Goal: Task Accomplishment & Management: Complete application form

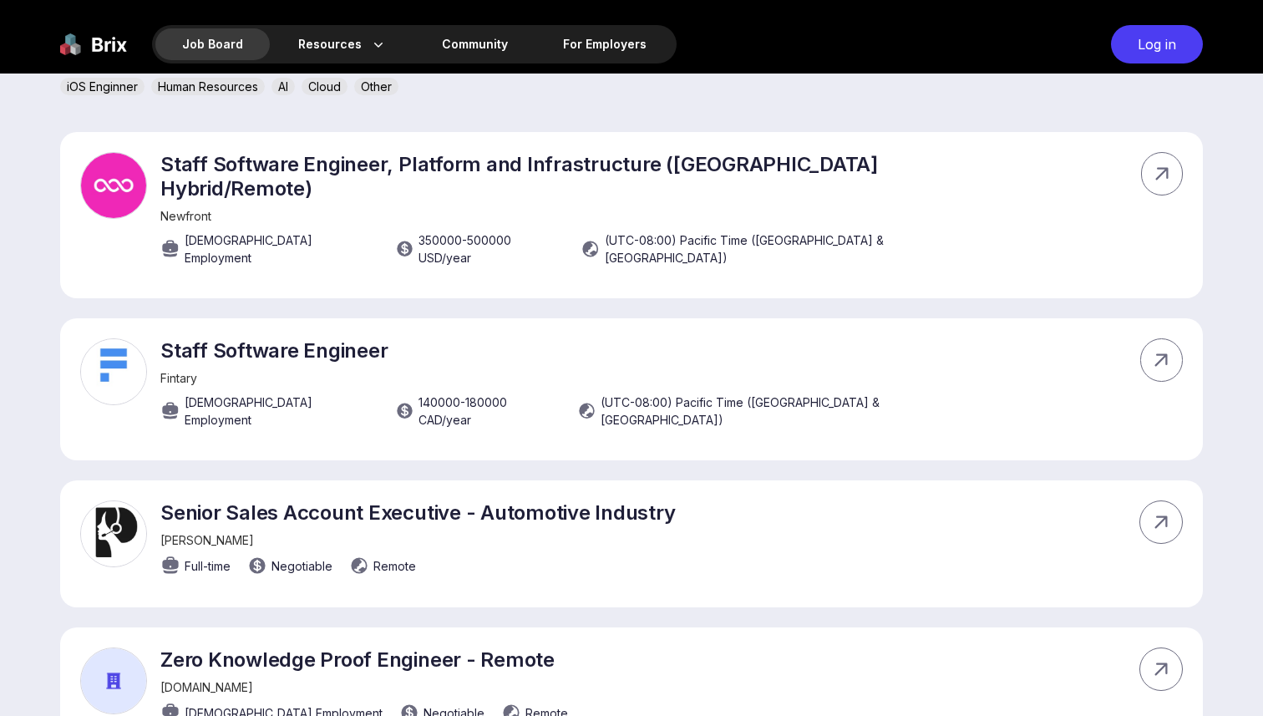
scroll to position [645, 0]
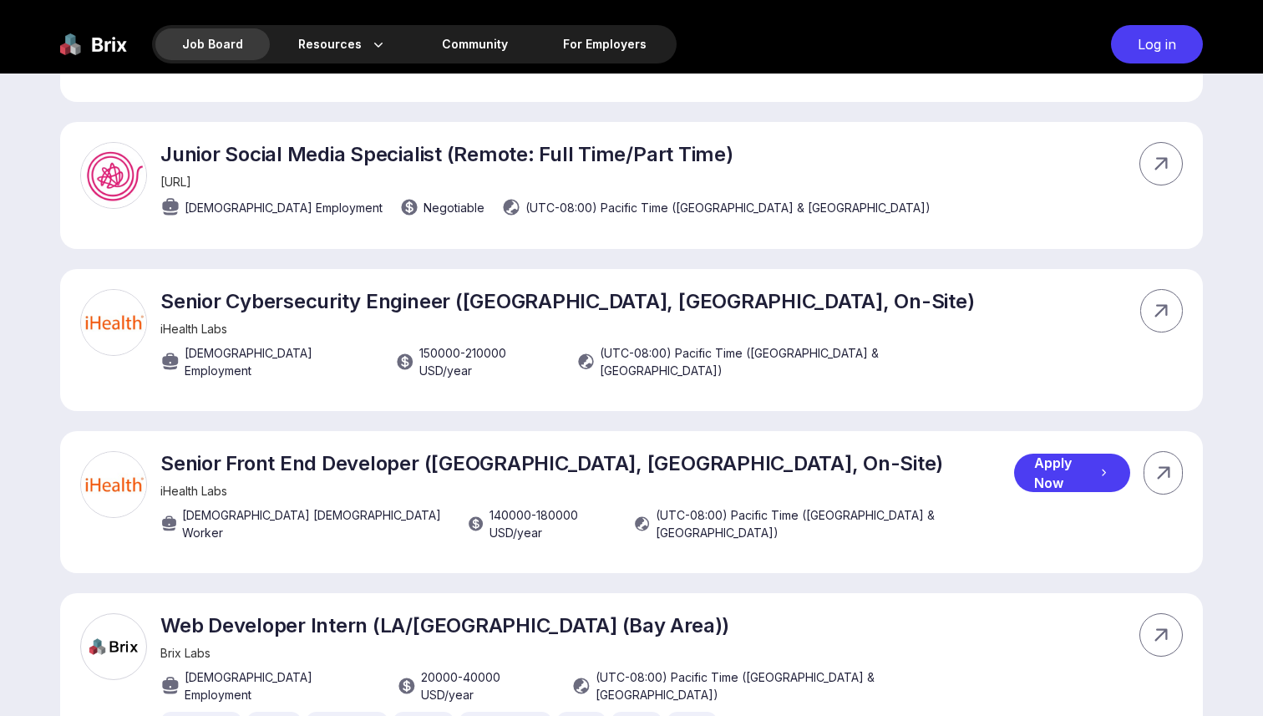
scroll to position [2406, 0]
click at [321, 450] on div "Senior Front End Developer ([GEOGRAPHIC_DATA], [GEOGRAPHIC_DATA], On-Site) iHea…" at bounding box center [586, 499] width 853 height 99
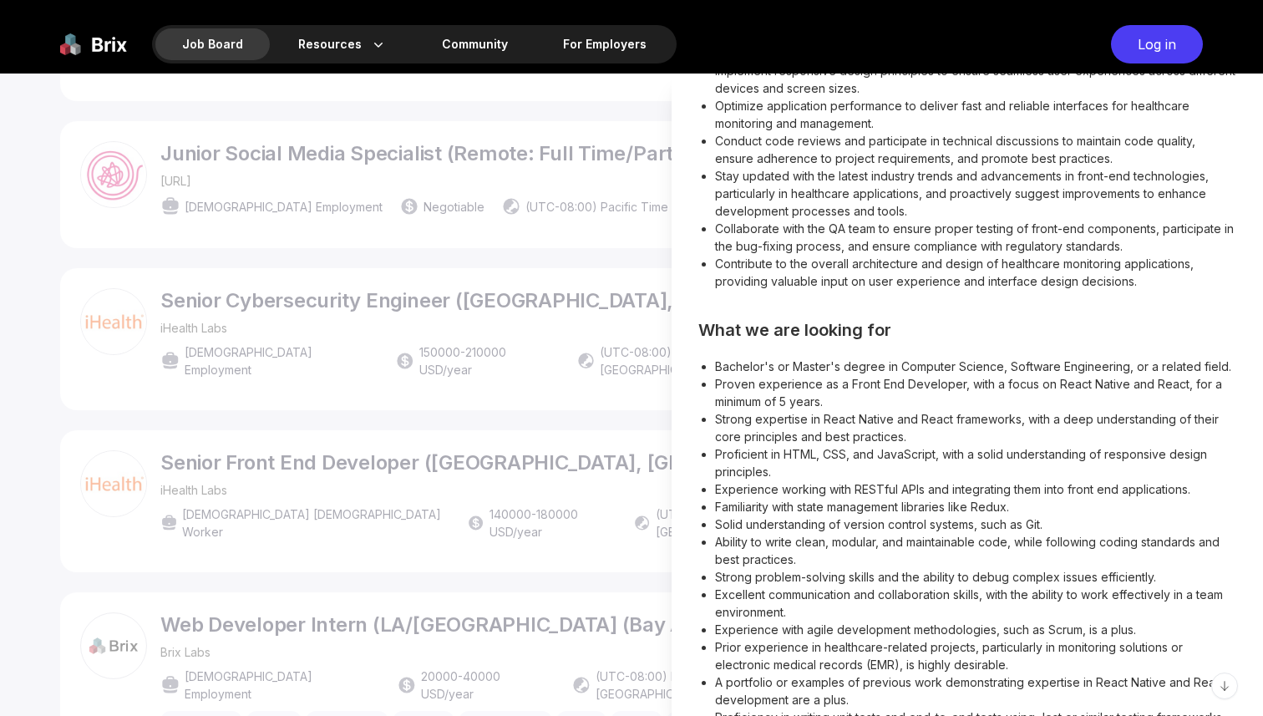
scroll to position [0, 0]
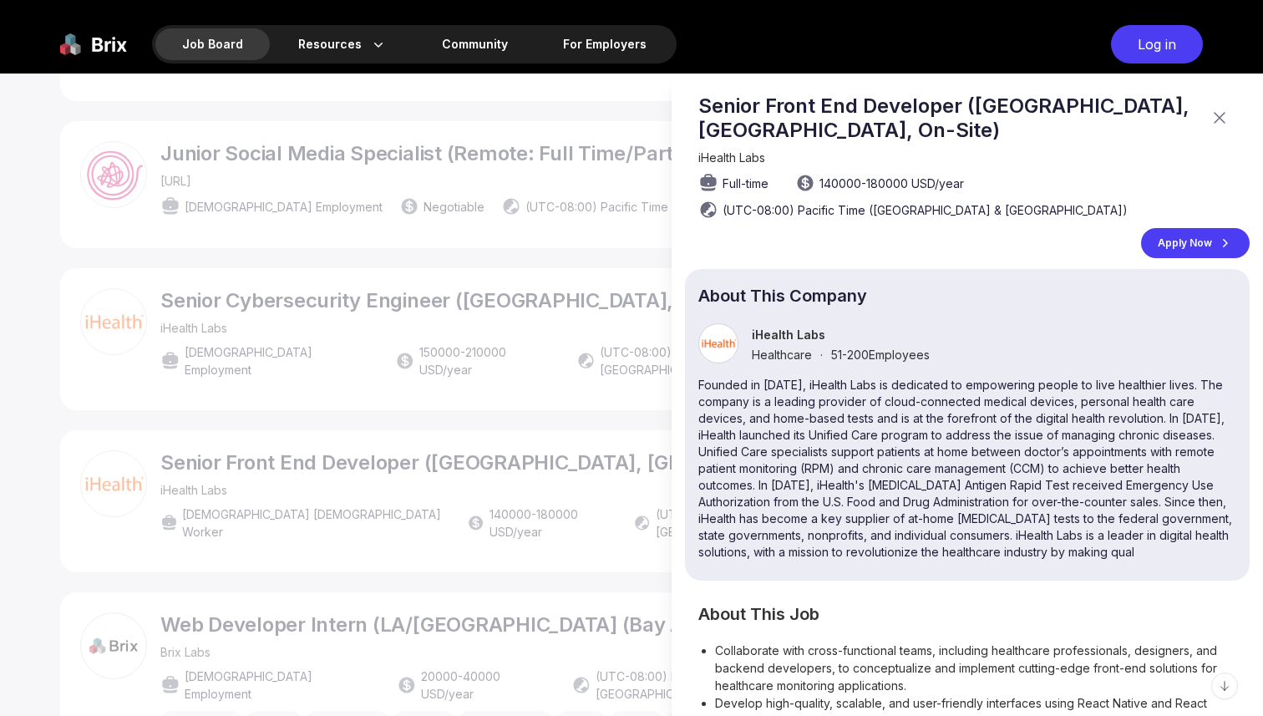
click at [1180, 247] on div "Apply Now" at bounding box center [1195, 243] width 109 height 30
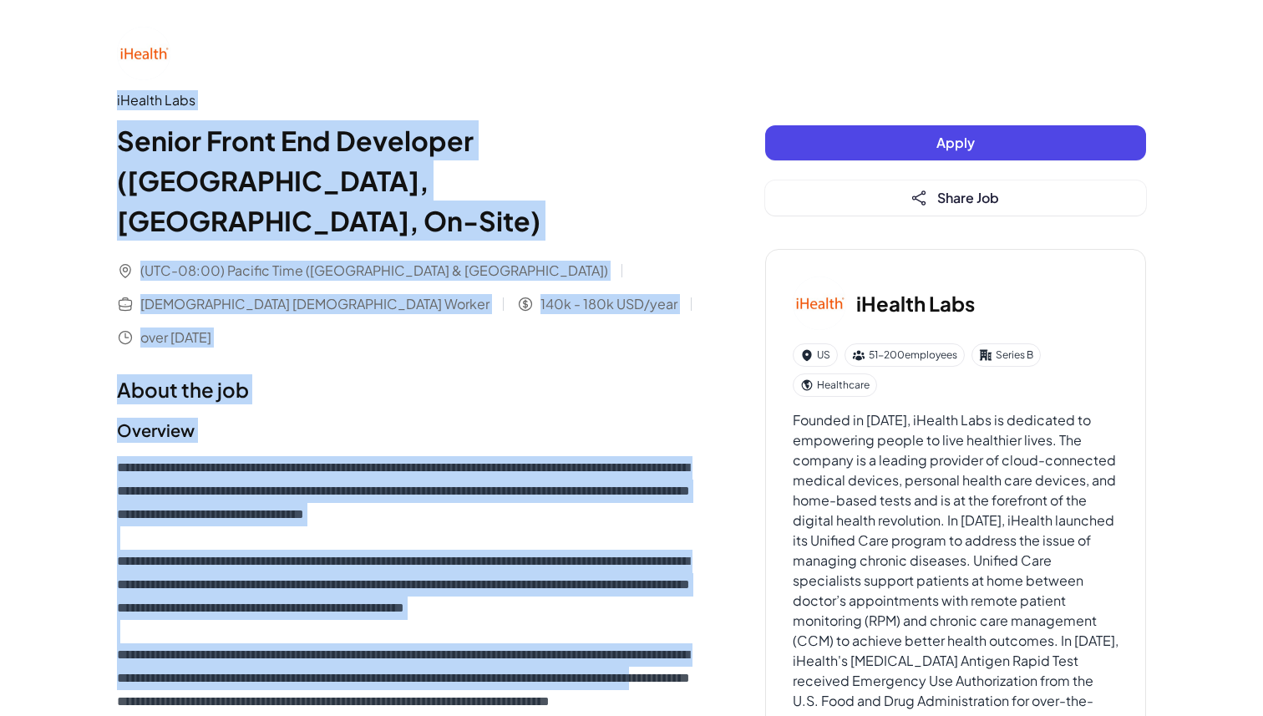
drag, startPoint x: 101, startPoint y: 103, endPoint x: 408, endPoint y: 653, distance: 630.3
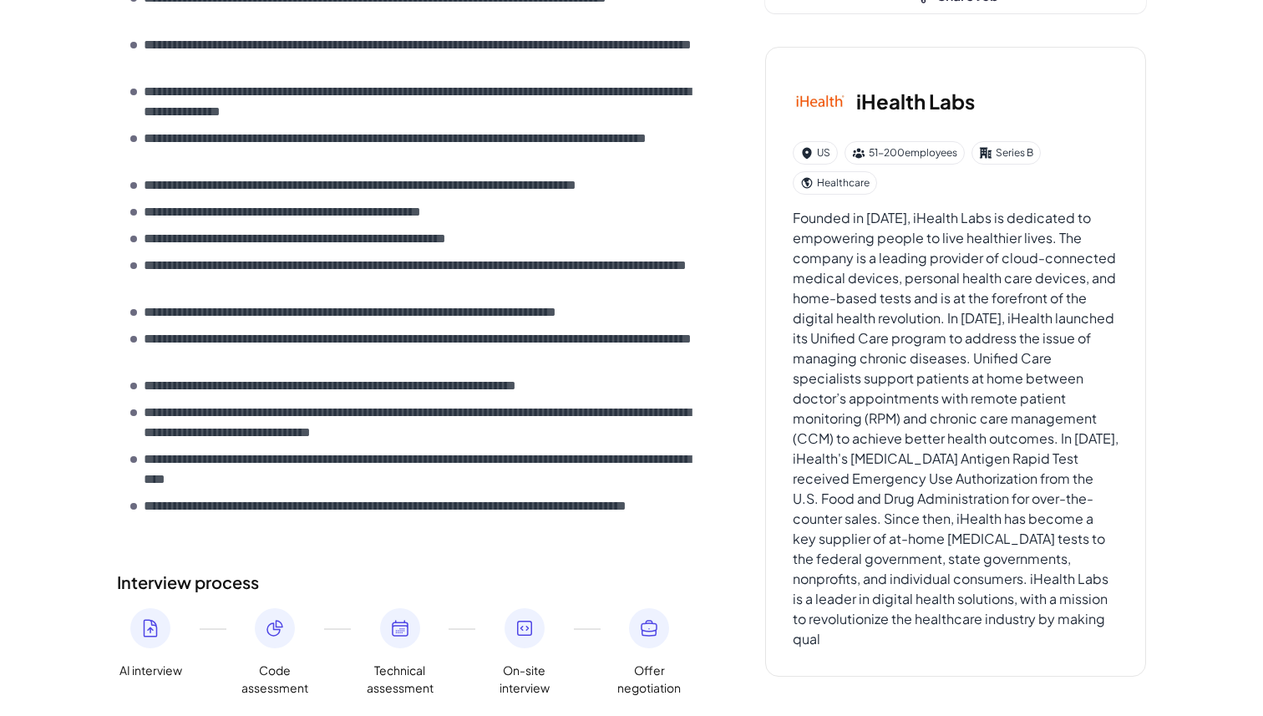
scroll to position [1541, 0]
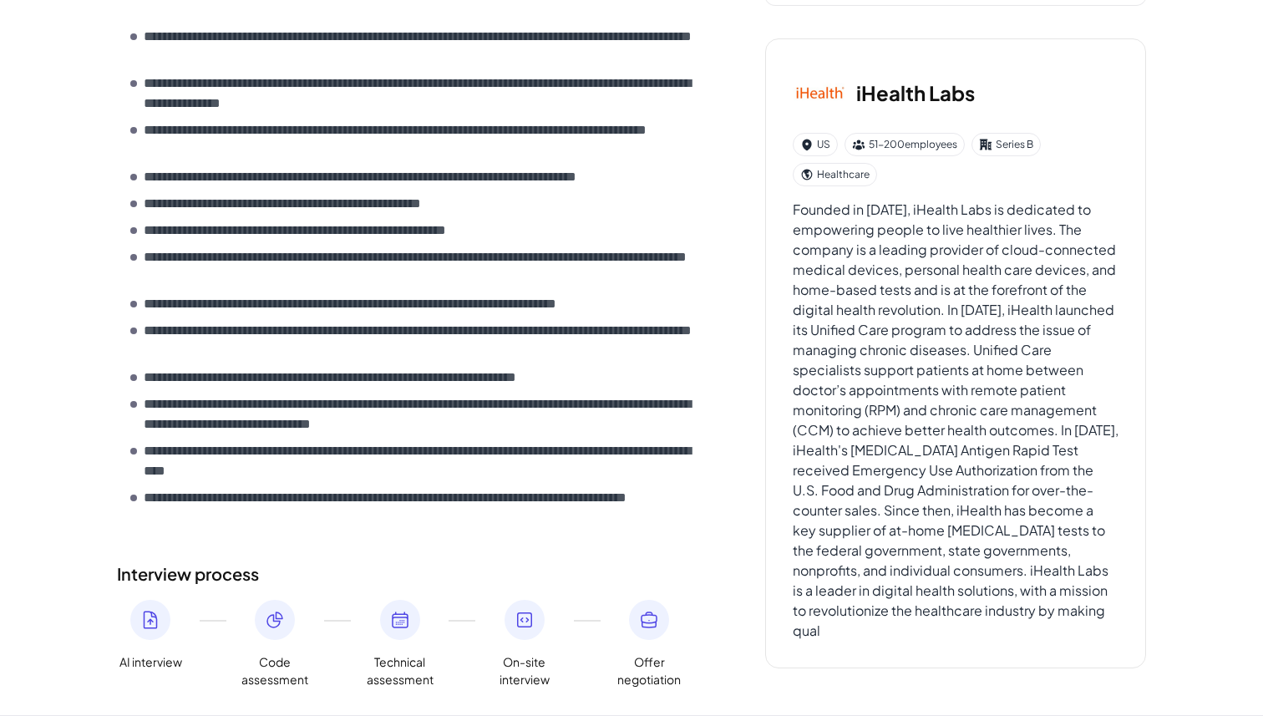
click at [328, 488] on p "**********" at bounding box center [421, 508] width 554 height 40
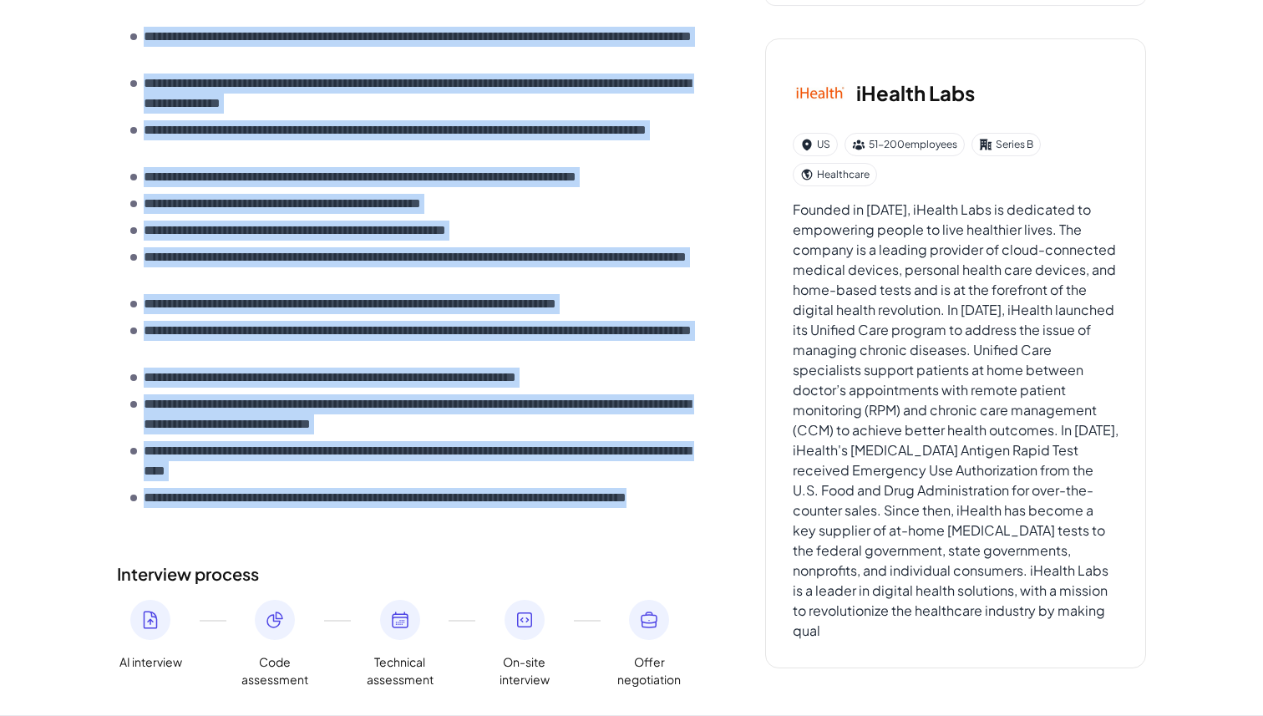
copy div "**********"
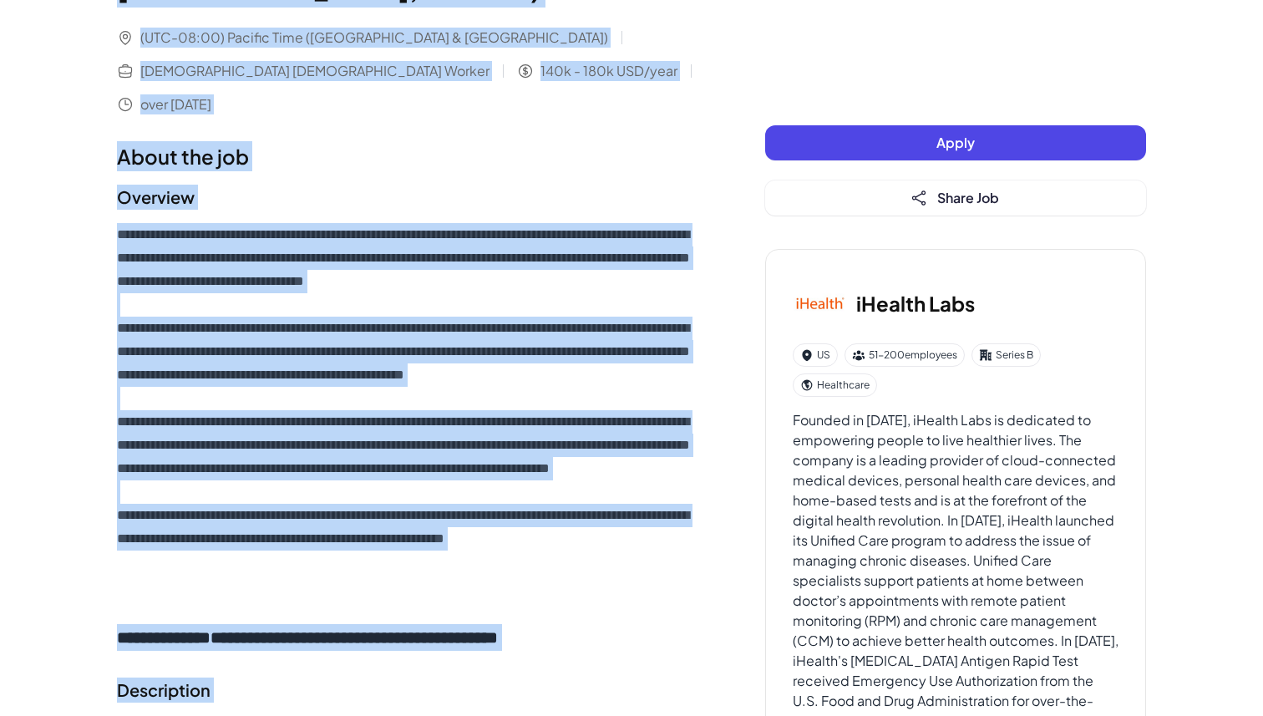
scroll to position [0, 0]
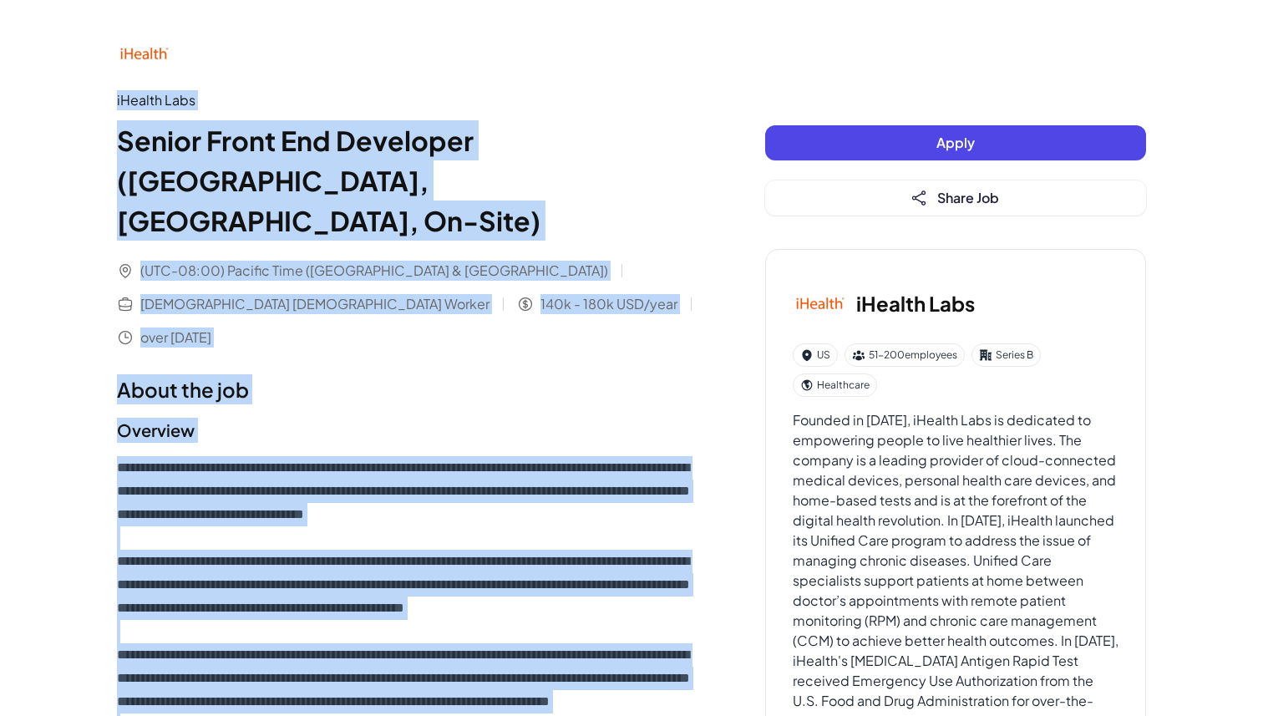
click at [936, 126] on button "Apply" at bounding box center [955, 142] width 381 height 35
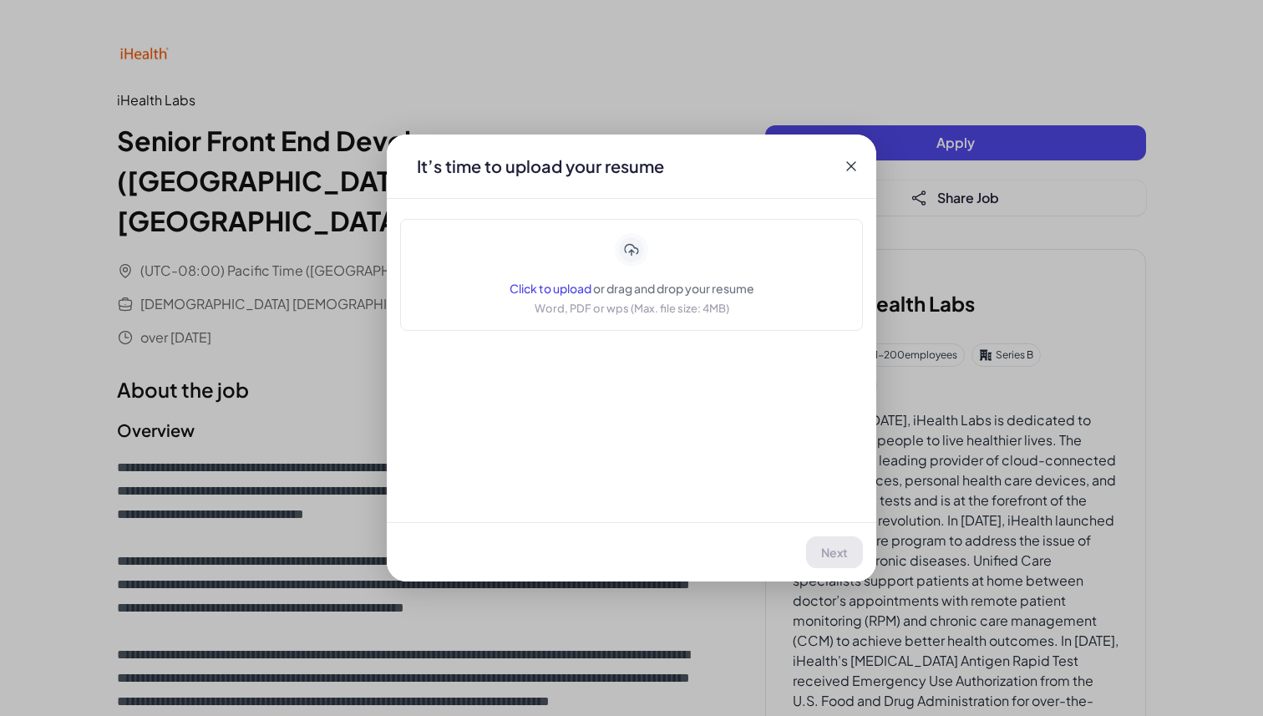
click at [571, 288] on span "Click to upload" at bounding box center [550, 288] width 82 height 15
click at [847, 168] on icon at bounding box center [851, 166] width 17 height 17
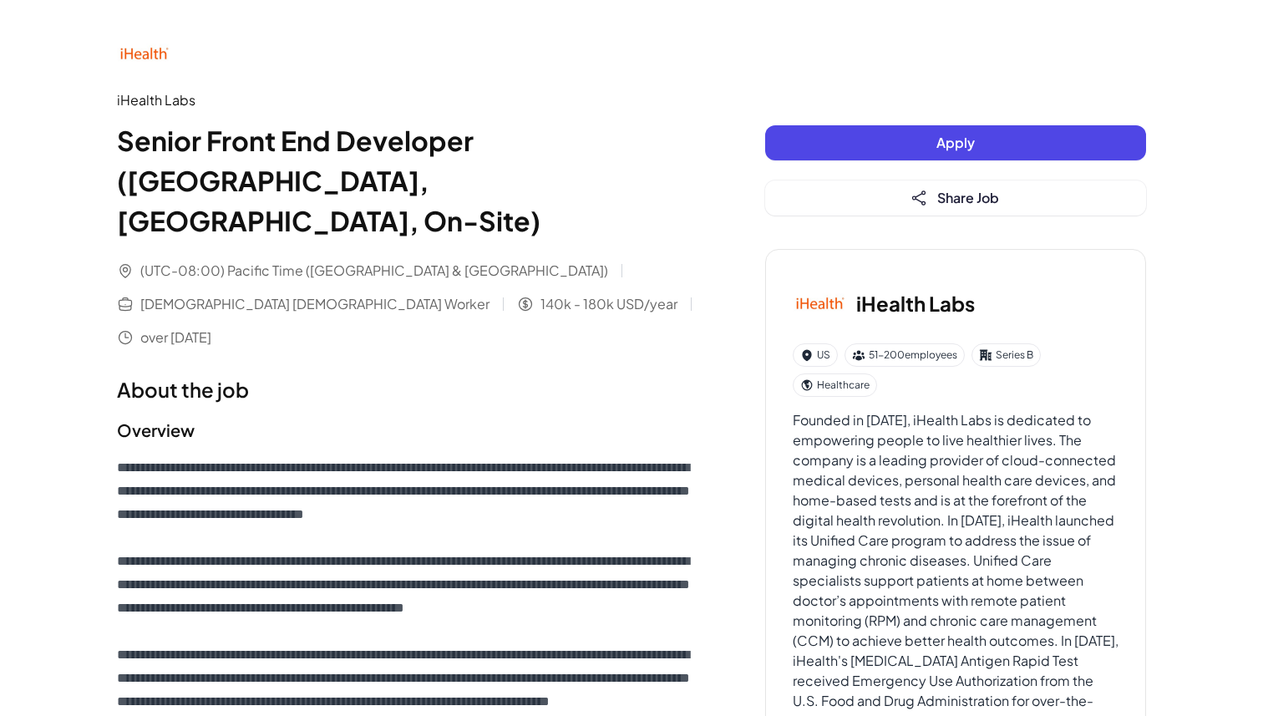
click at [997, 153] on button "Apply" at bounding box center [955, 142] width 381 height 35
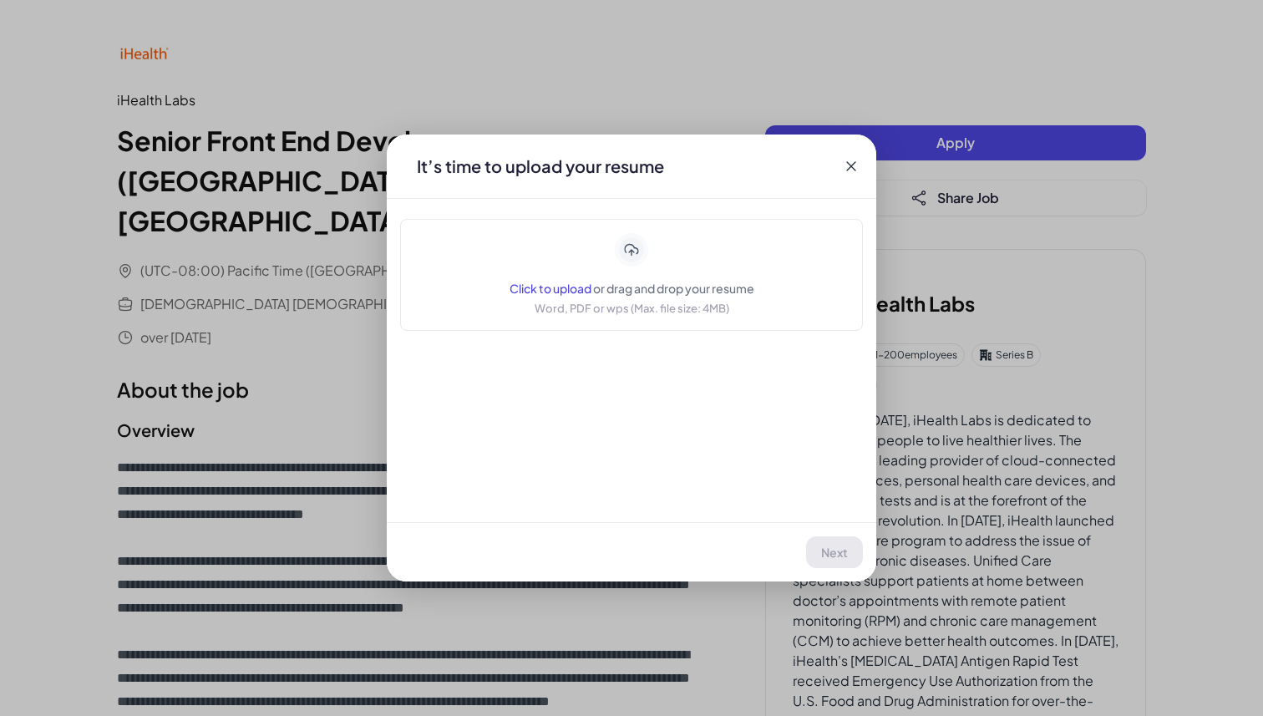
click at [642, 262] on icon at bounding box center [631, 249] width 33 height 33
click at [590, 307] on p "Word, PDF or wps (Max. file size: 4MB)" at bounding box center [631, 308] width 195 height 17
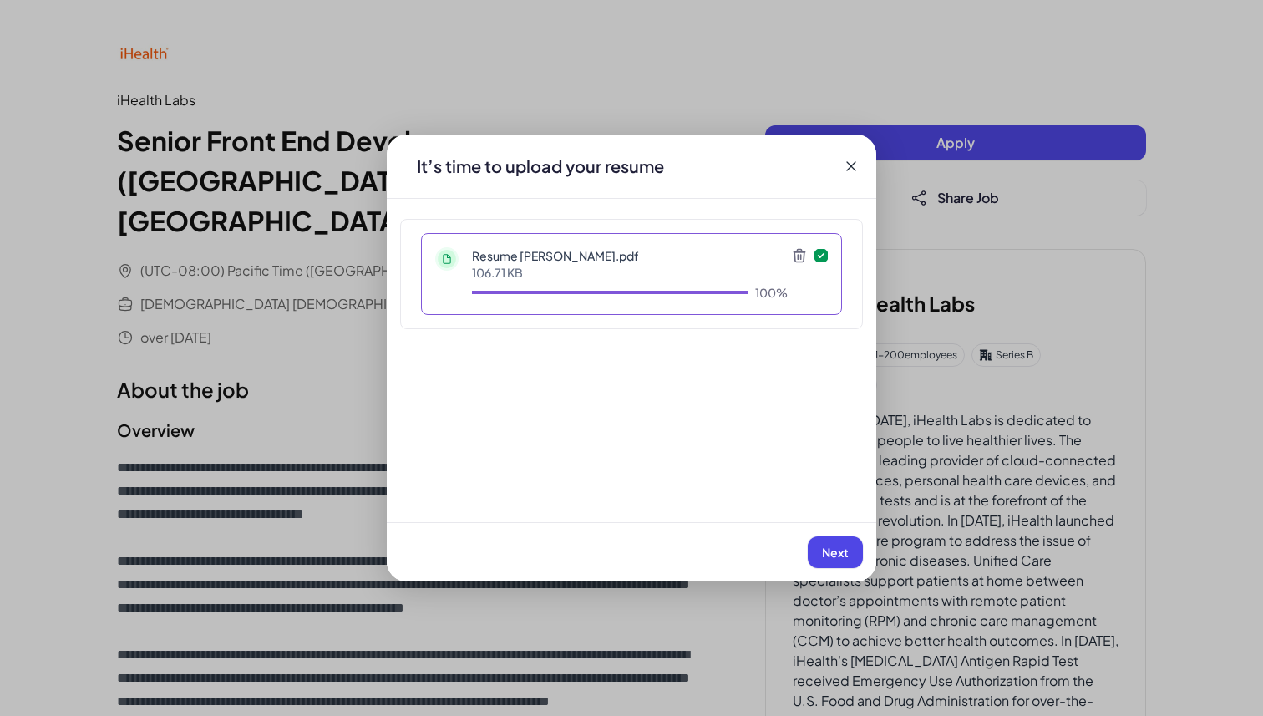
click at [833, 553] on span "Next" at bounding box center [835, 551] width 27 height 15
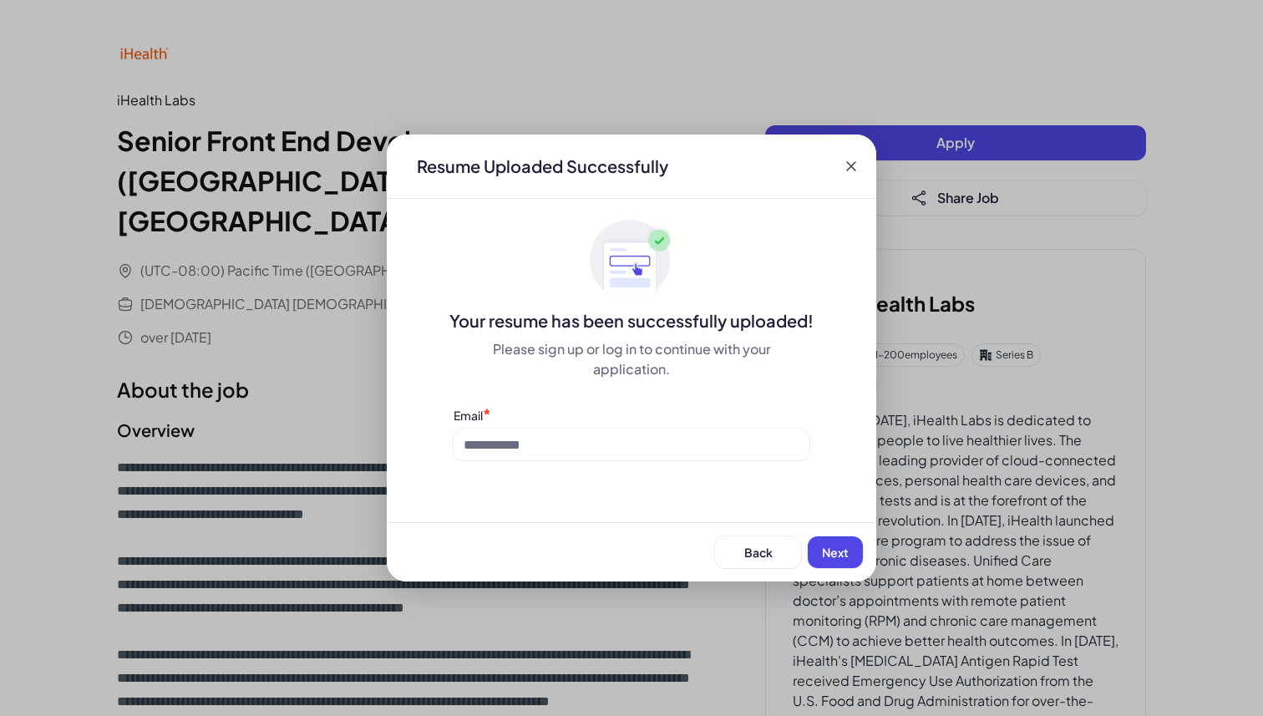
click at [701, 416] on div "Email *" at bounding box center [631, 415] width 356 height 18
click at [701, 431] on input at bounding box center [631, 444] width 356 height 32
type input "**********"
click at [849, 548] on button "Next" at bounding box center [834, 552] width 55 height 32
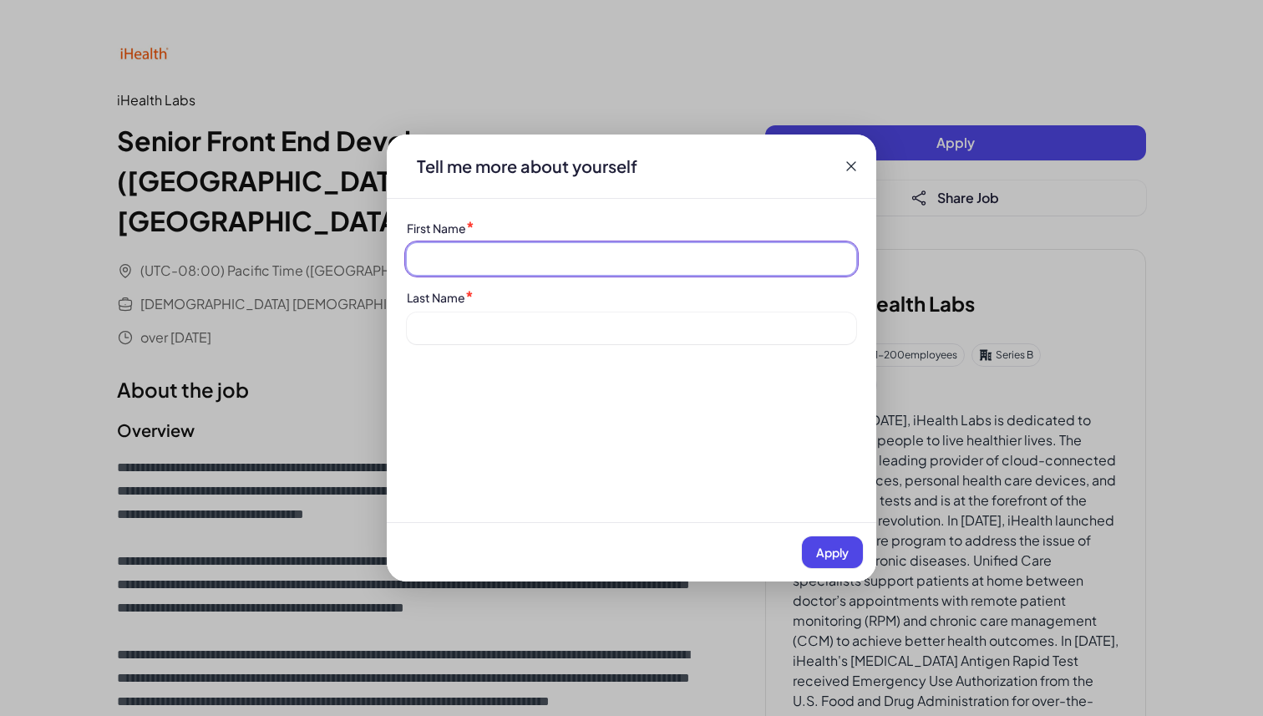
click at [640, 272] on input at bounding box center [631, 259] width 449 height 32
type input "**********"
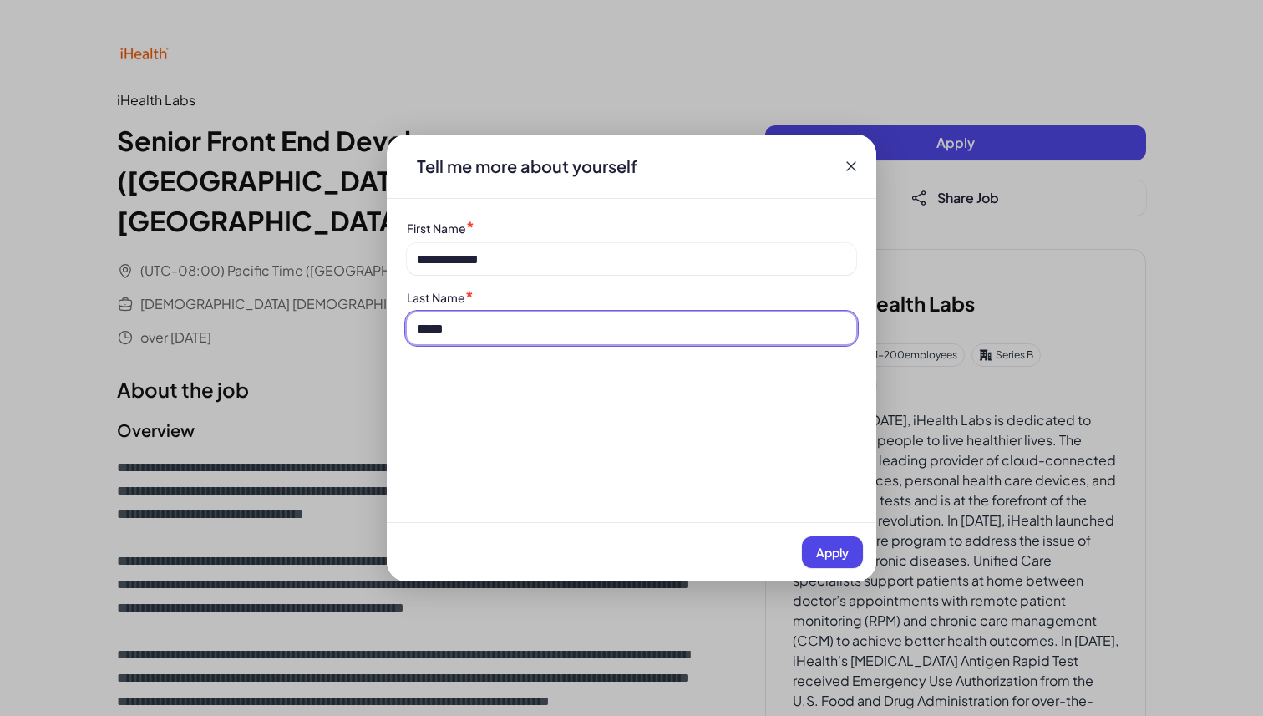
type input "*****"
click at [829, 546] on span "Apply" at bounding box center [832, 551] width 33 height 15
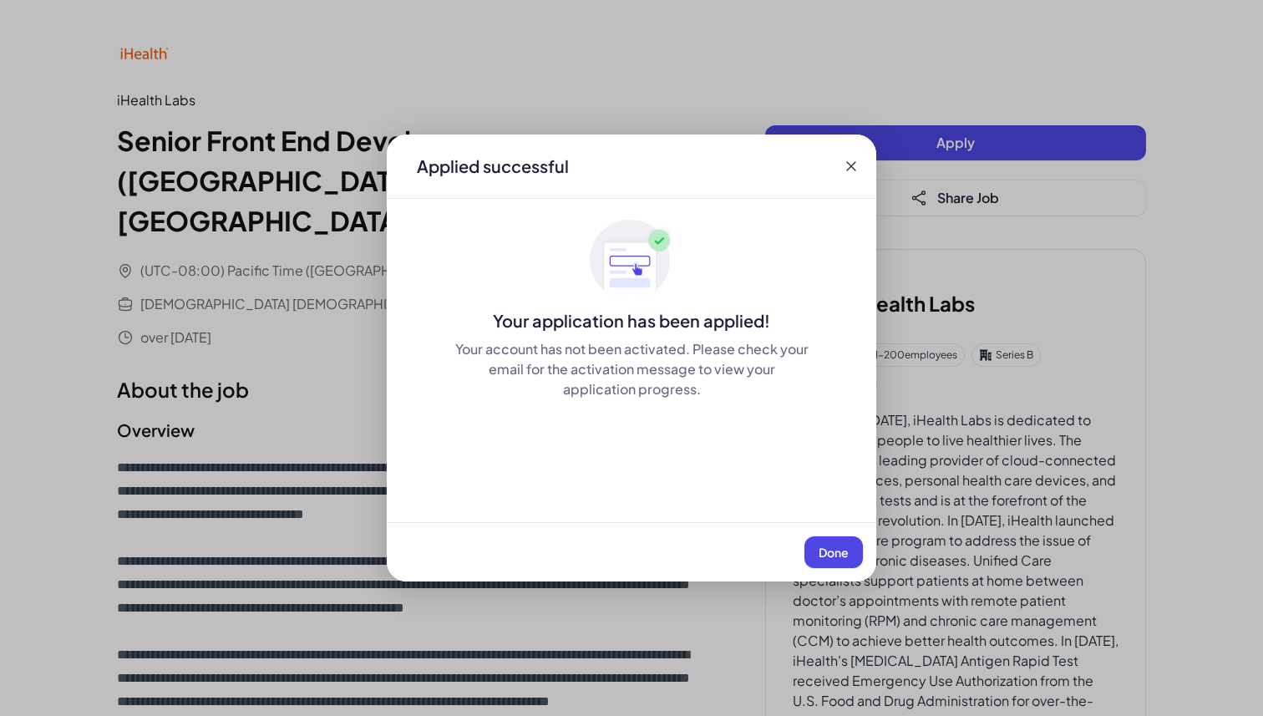
click at [836, 535] on div "Done" at bounding box center [631, 551] width 489 height 59
click at [845, 549] on span "Done" at bounding box center [833, 551] width 30 height 15
